Goal: Check status: Check status

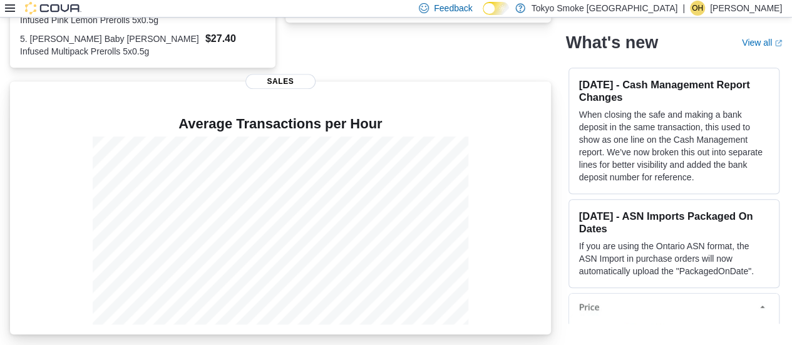
scroll to position [400, 0]
click at [49, 120] on h4 "Average Transactions per Hour" at bounding box center [280, 123] width 521 height 15
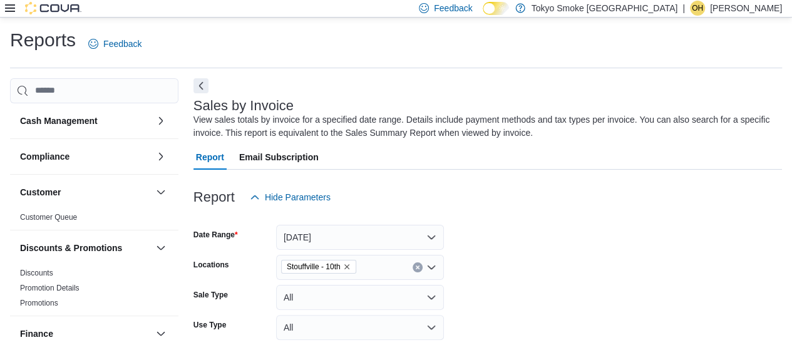
scroll to position [42, 0]
